Goal: Task Accomplishment & Management: Manage account settings

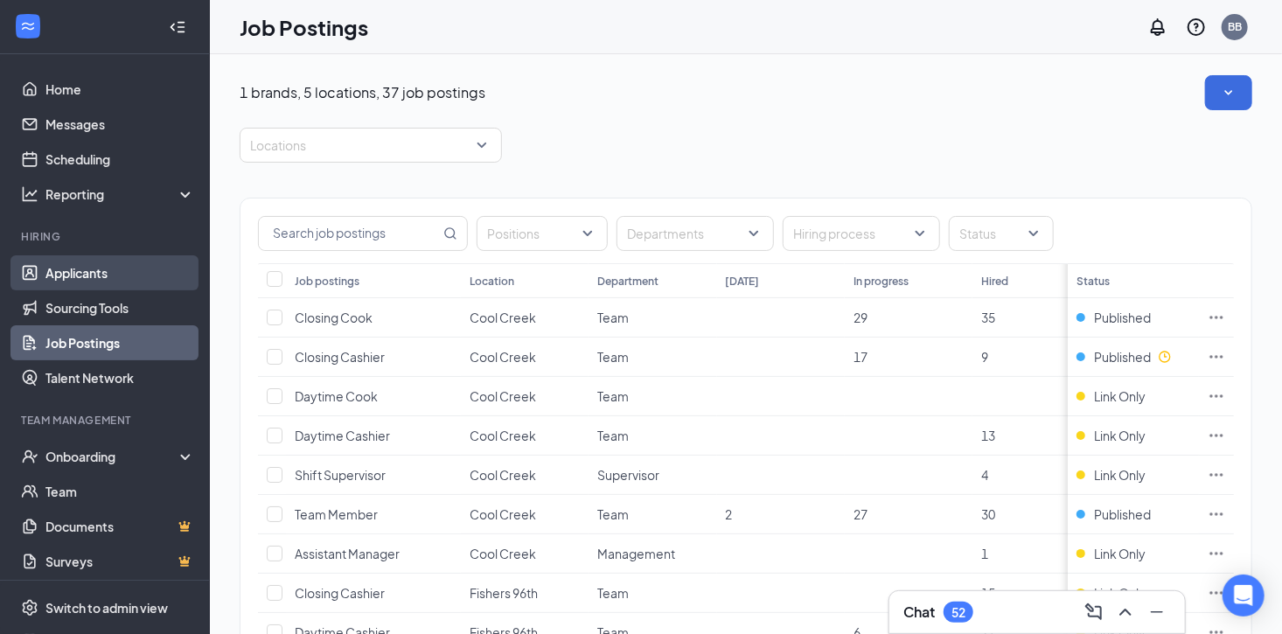
click at [76, 263] on link "Applicants" at bounding box center [120, 272] width 150 height 35
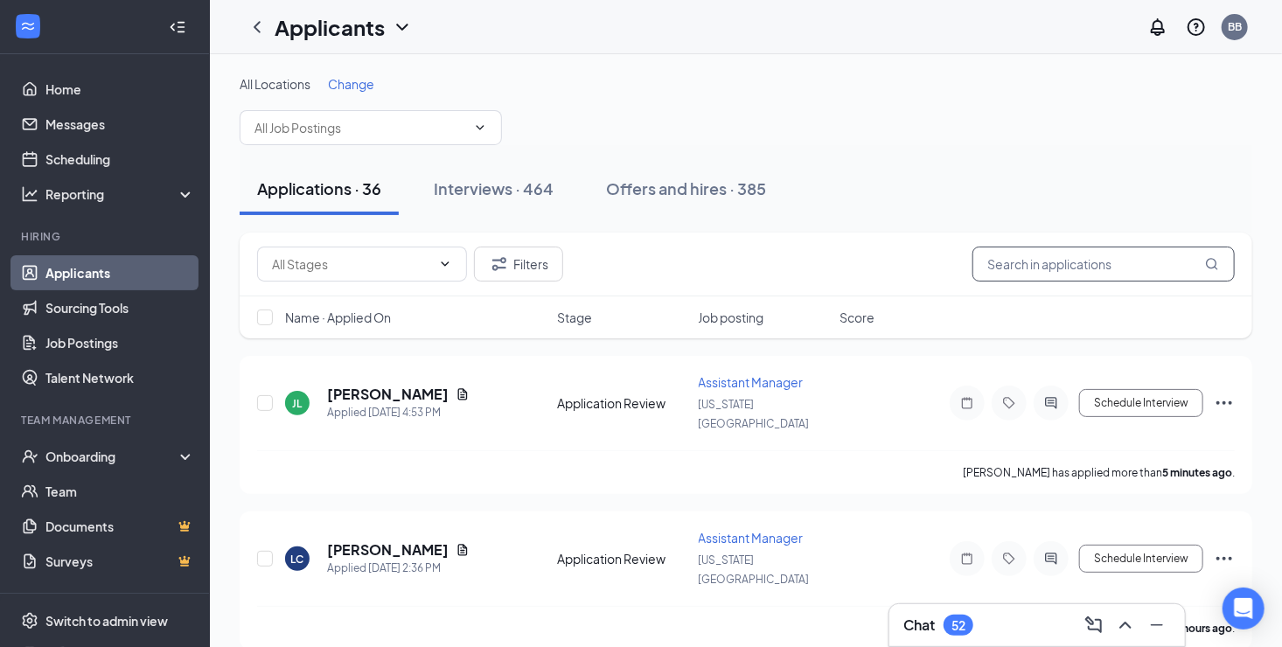
click at [1008, 275] on input "text" at bounding box center [1103, 264] width 262 height 35
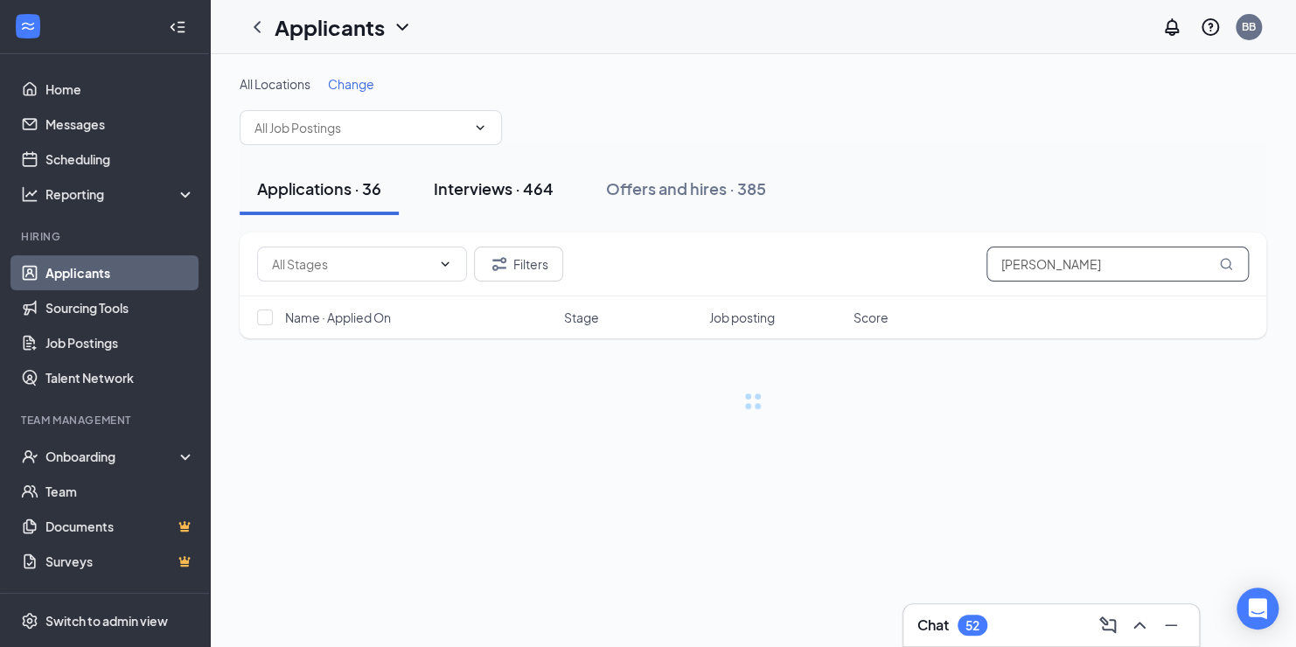
type input "[PERSON_NAME]"
click at [459, 183] on div "Interviews · 464" at bounding box center [494, 189] width 120 height 22
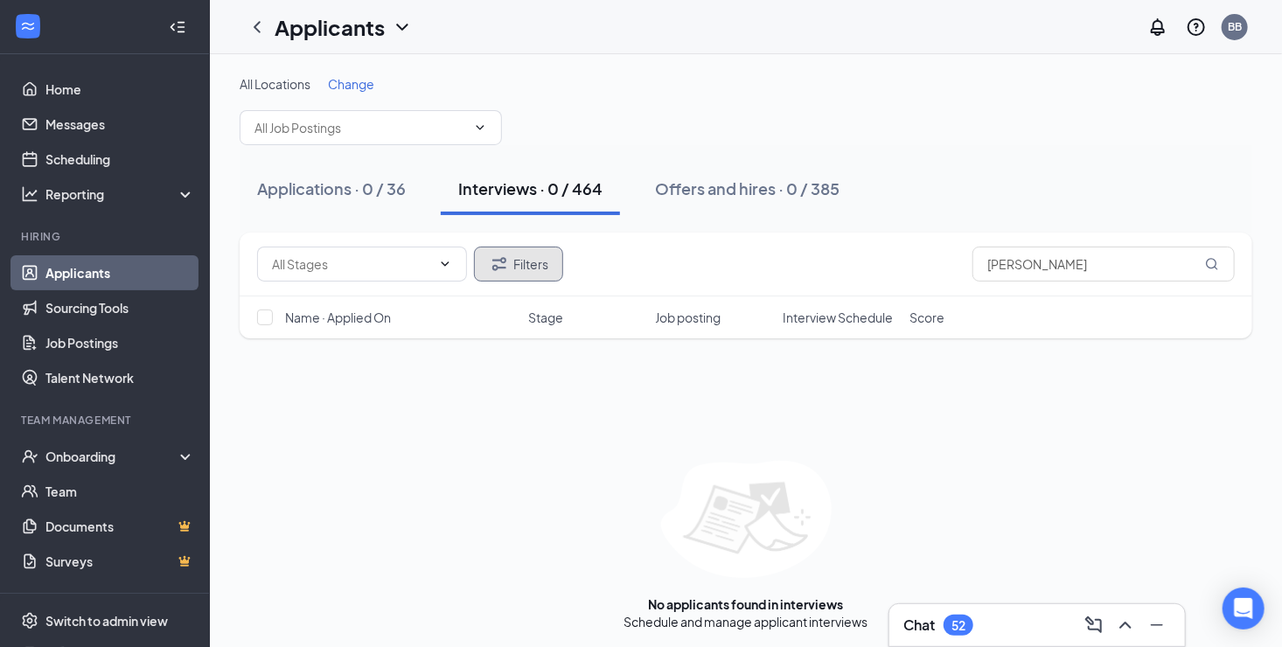
click at [526, 256] on button "Filters" at bounding box center [518, 264] width 89 height 35
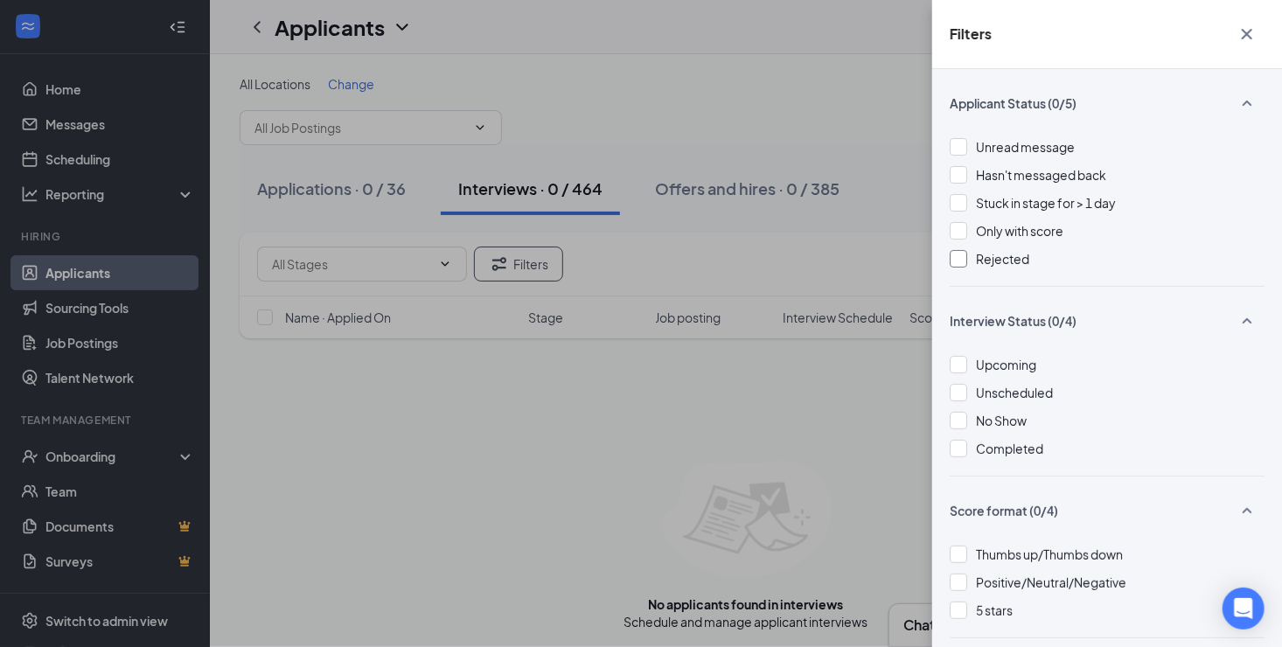
click at [962, 262] on div at bounding box center [958, 258] width 17 height 17
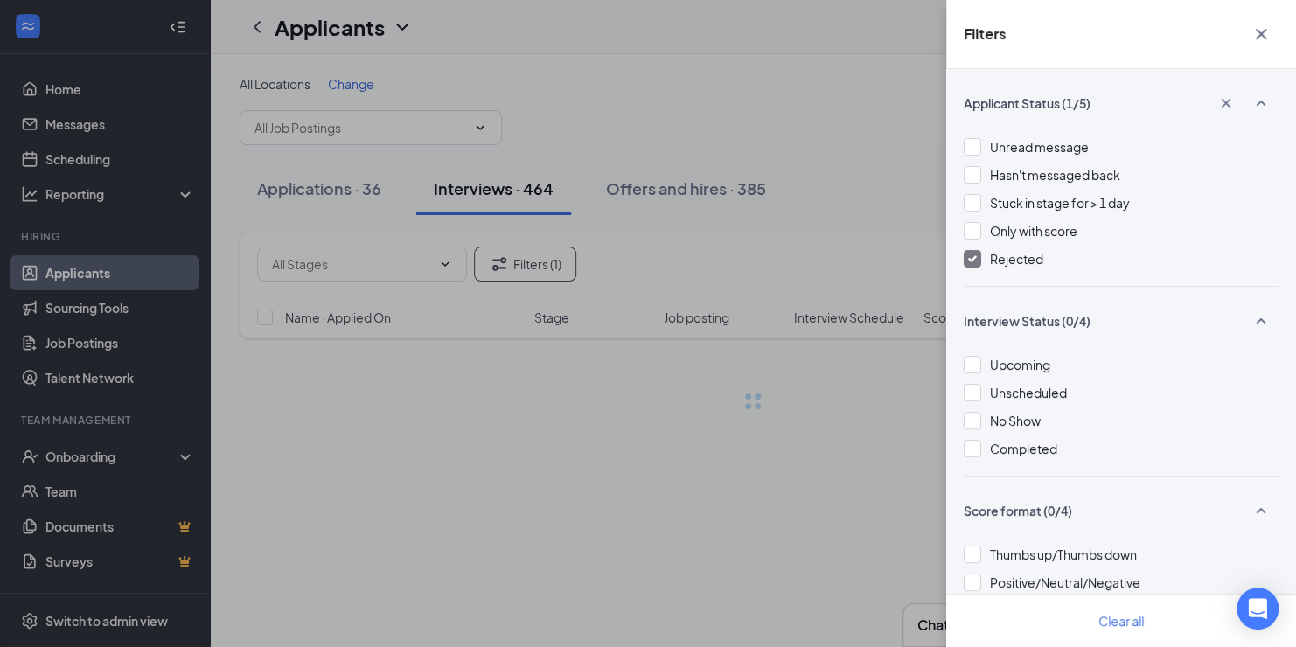
click at [854, 138] on div "Filters Applicant Status (1/5) Unread message Hasn't messaged back Stuck in sta…" at bounding box center [648, 323] width 1296 height 647
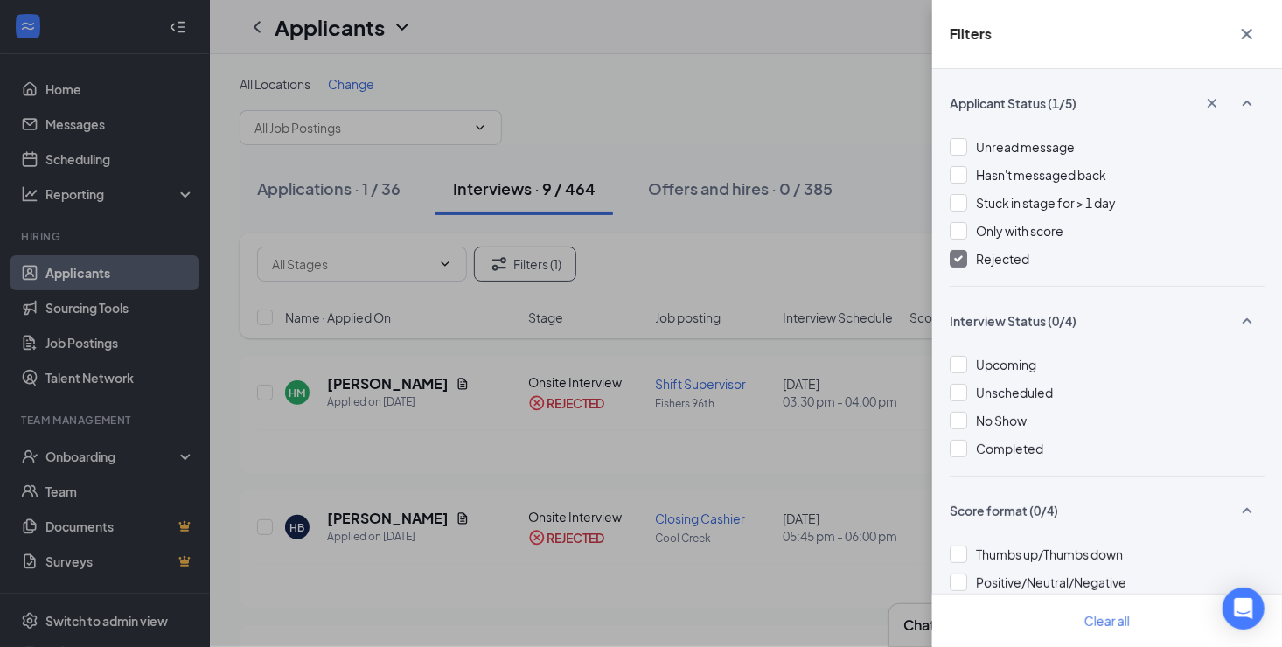
click at [704, 227] on div "Filters Applicant Status (1/5) Unread message Hasn't messaged back Stuck in sta…" at bounding box center [641, 323] width 1282 height 647
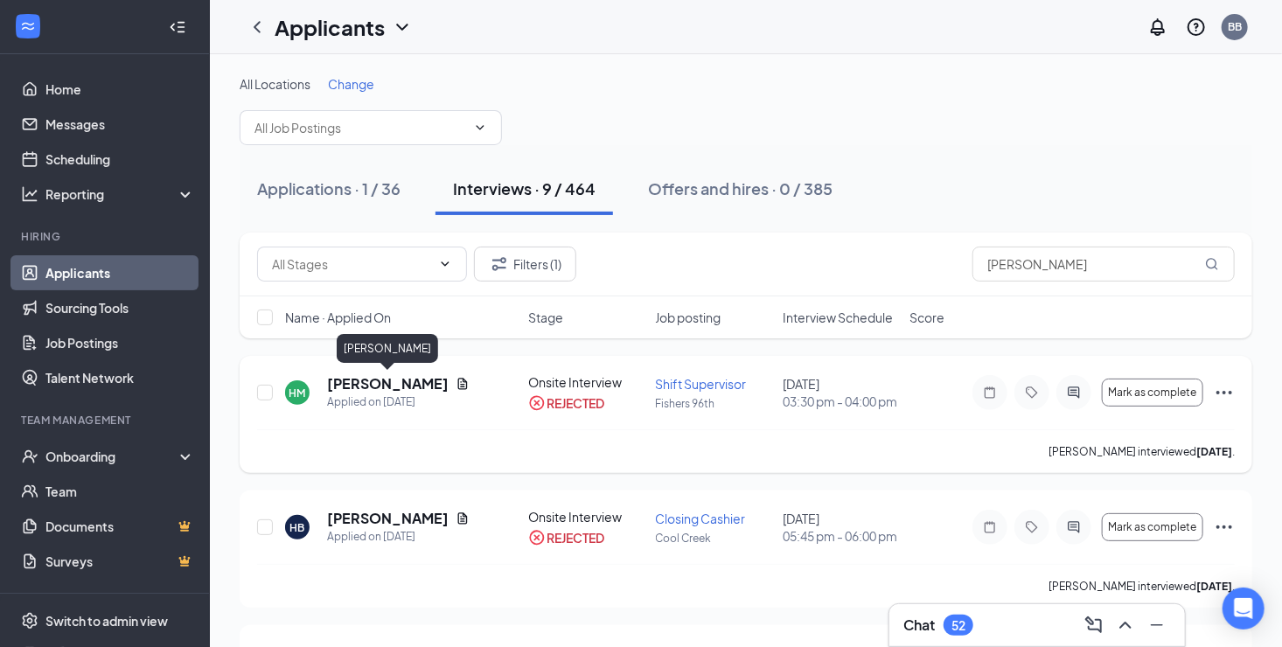
click at [367, 386] on h5 "[PERSON_NAME]" at bounding box center [388, 383] width 122 height 19
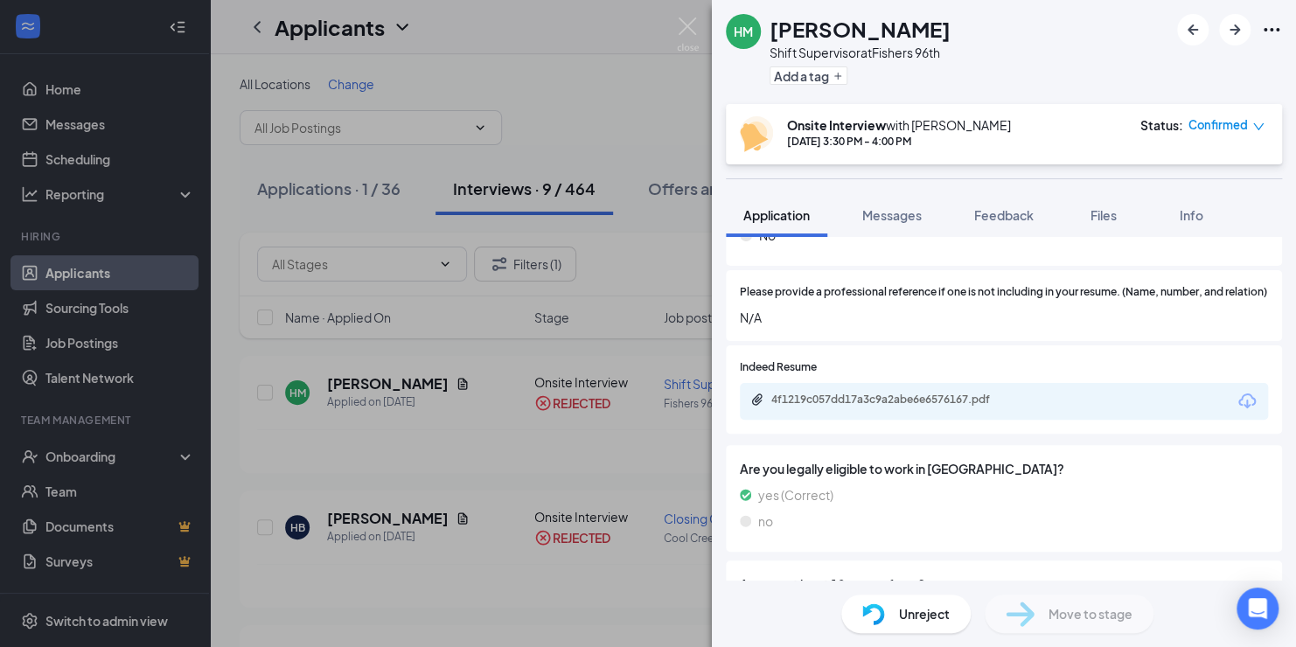
scroll to position [1325, 0]
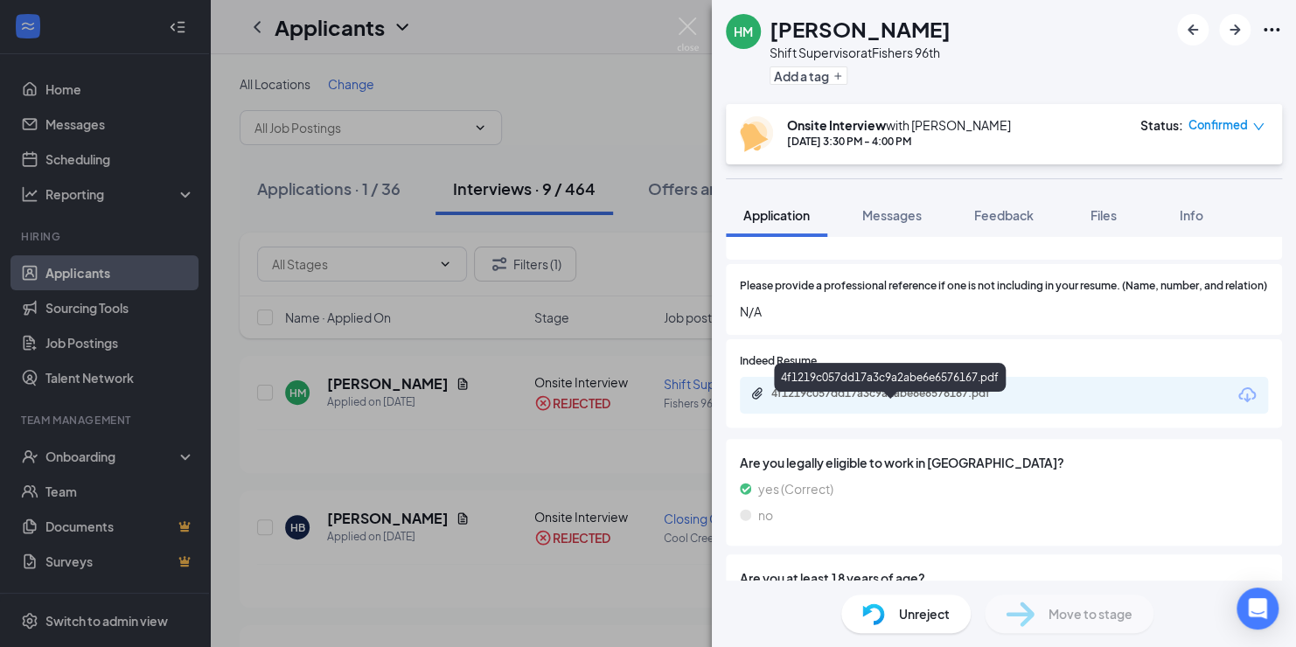
click at [778, 400] on div "4f1219c057dd17a3c9a2abe6e6576167.pdf" at bounding box center [893, 393] width 245 height 14
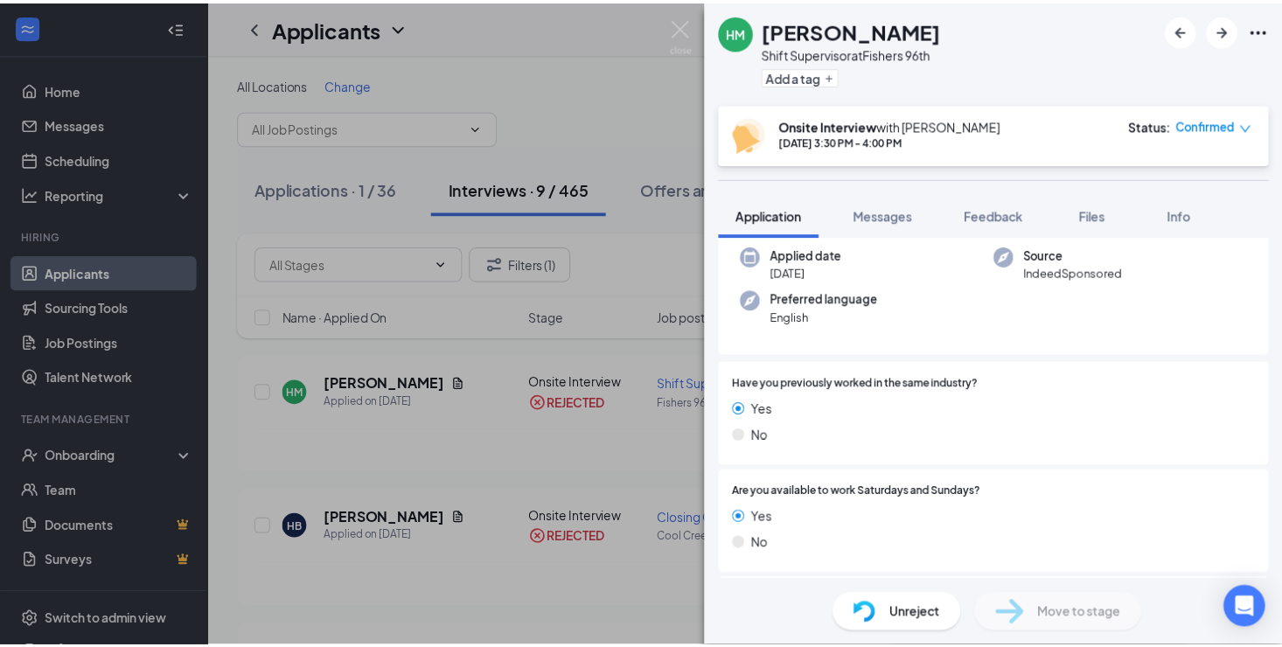
scroll to position [0, 0]
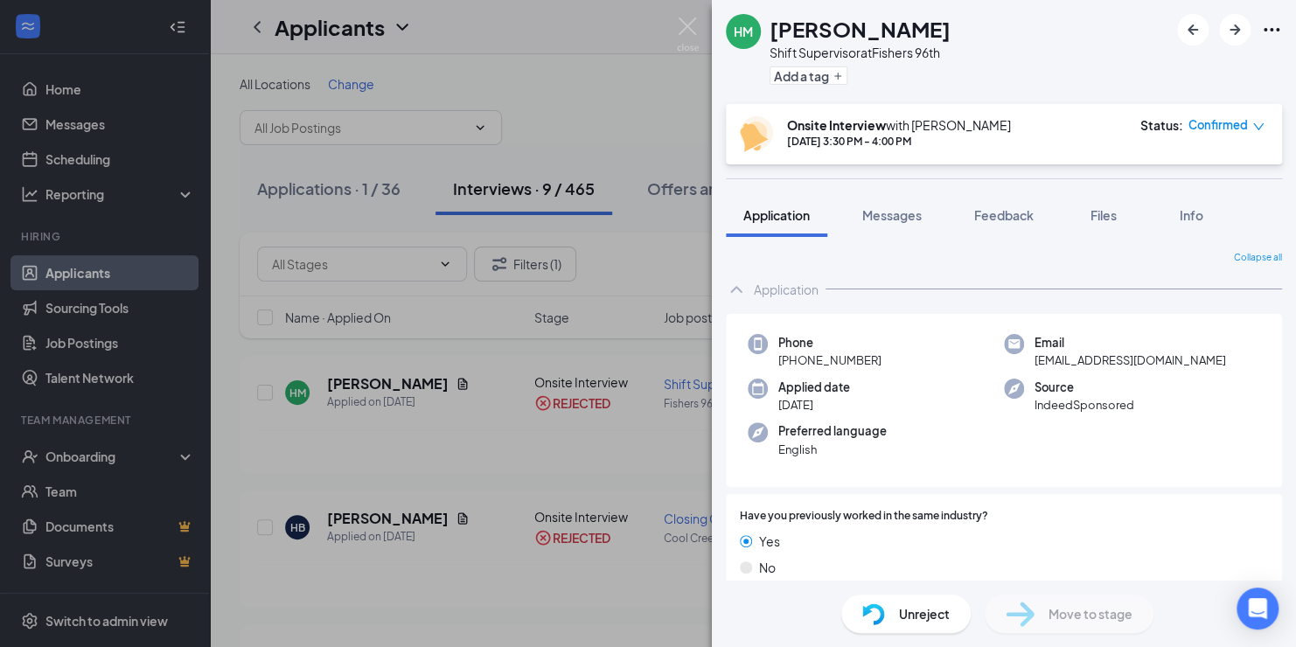
click at [563, 38] on div "[PERSON_NAME] [PERSON_NAME] Shift Supervisor at Fishers 96th Add a tag Onsite I…" at bounding box center [648, 323] width 1296 height 647
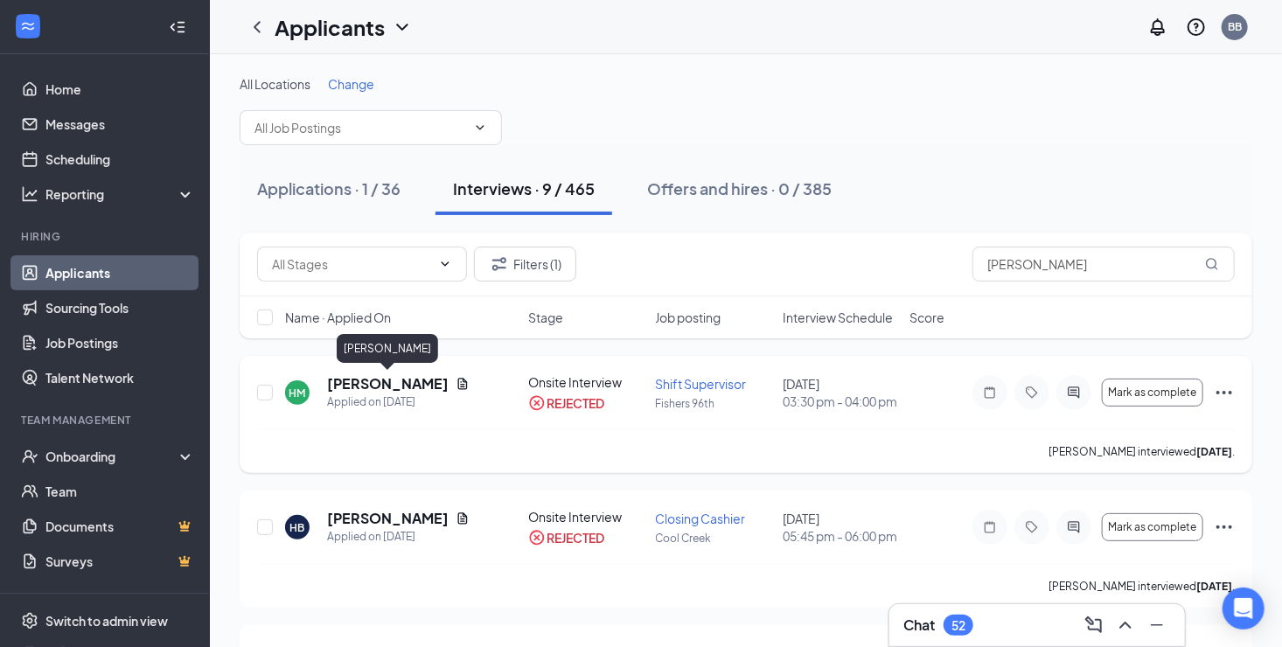
click at [378, 381] on h5 "[PERSON_NAME]" at bounding box center [388, 383] width 122 height 19
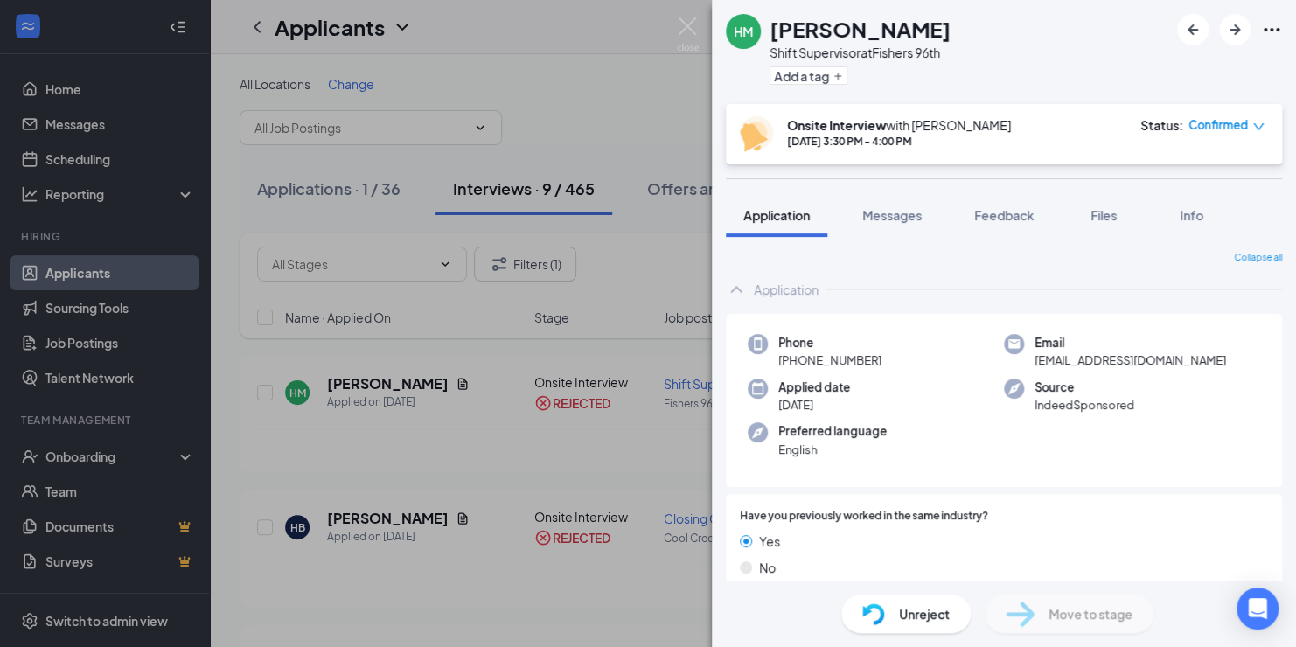
click at [590, 83] on div "[PERSON_NAME] [PERSON_NAME] Shift Supervisor at Fishers 96th Add a tag Onsite I…" at bounding box center [648, 323] width 1296 height 647
